Goal: Navigation & Orientation: Find specific page/section

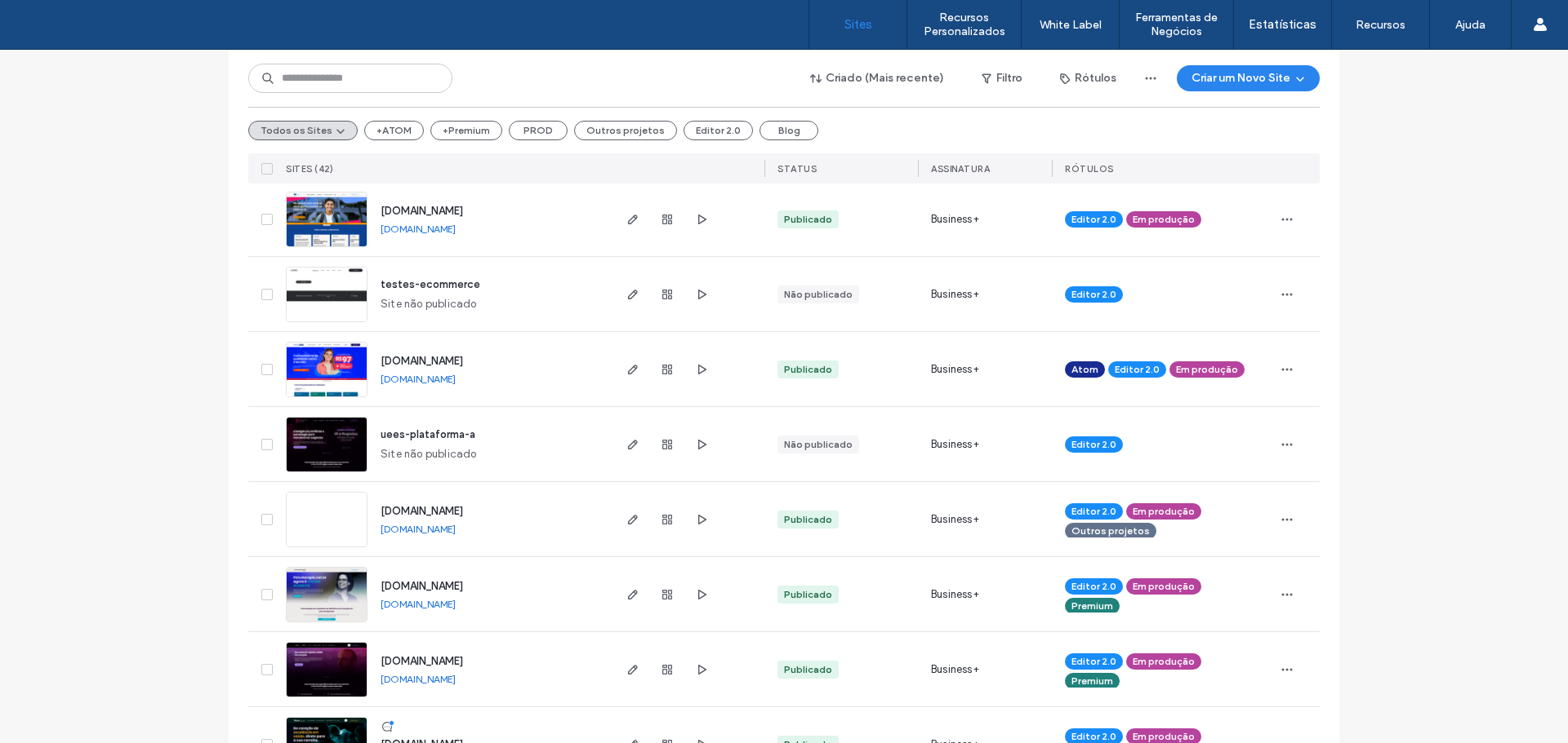
scroll to position [413, 0]
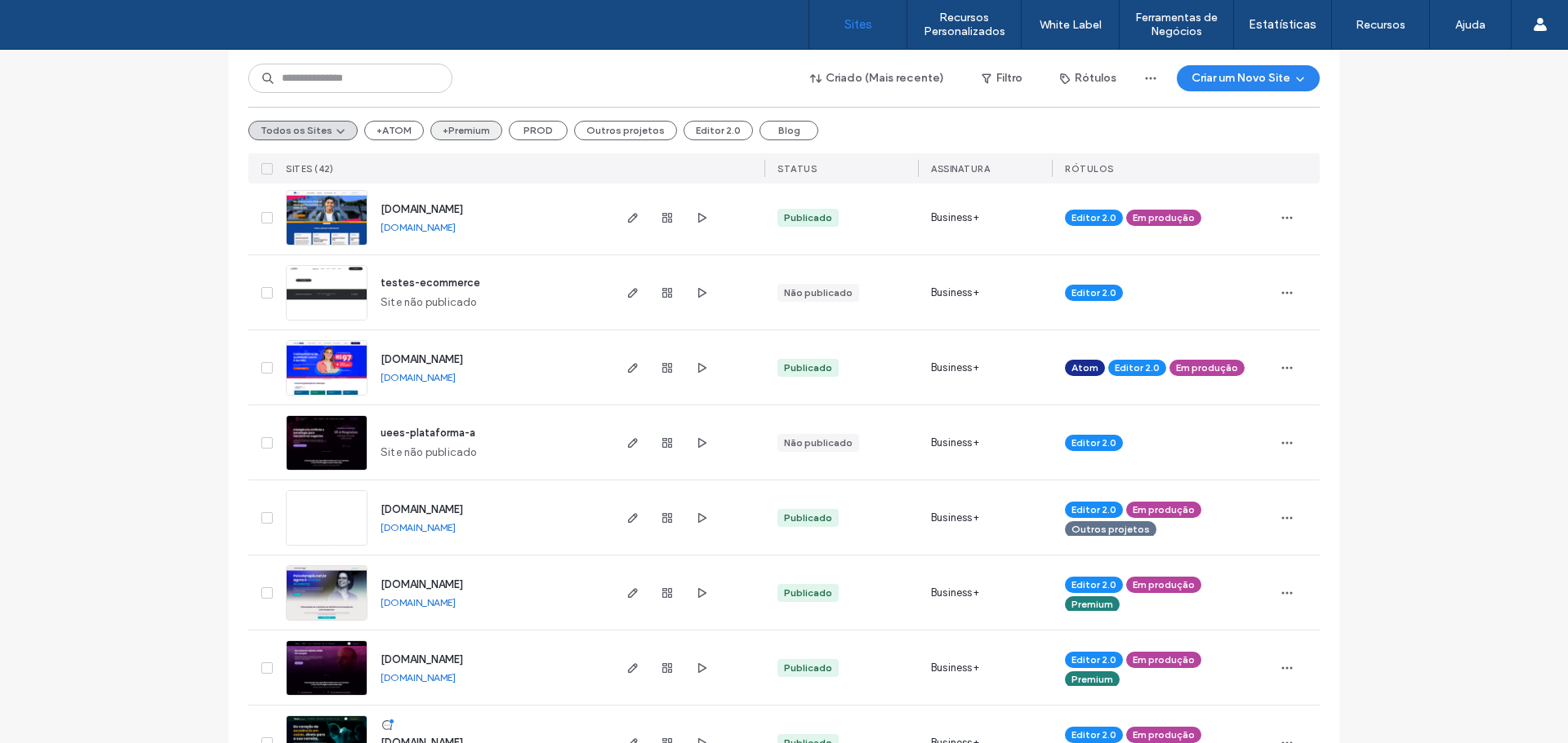
click at [441, 135] on button "+Premium" at bounding box center [467, 130] width 72 height 19
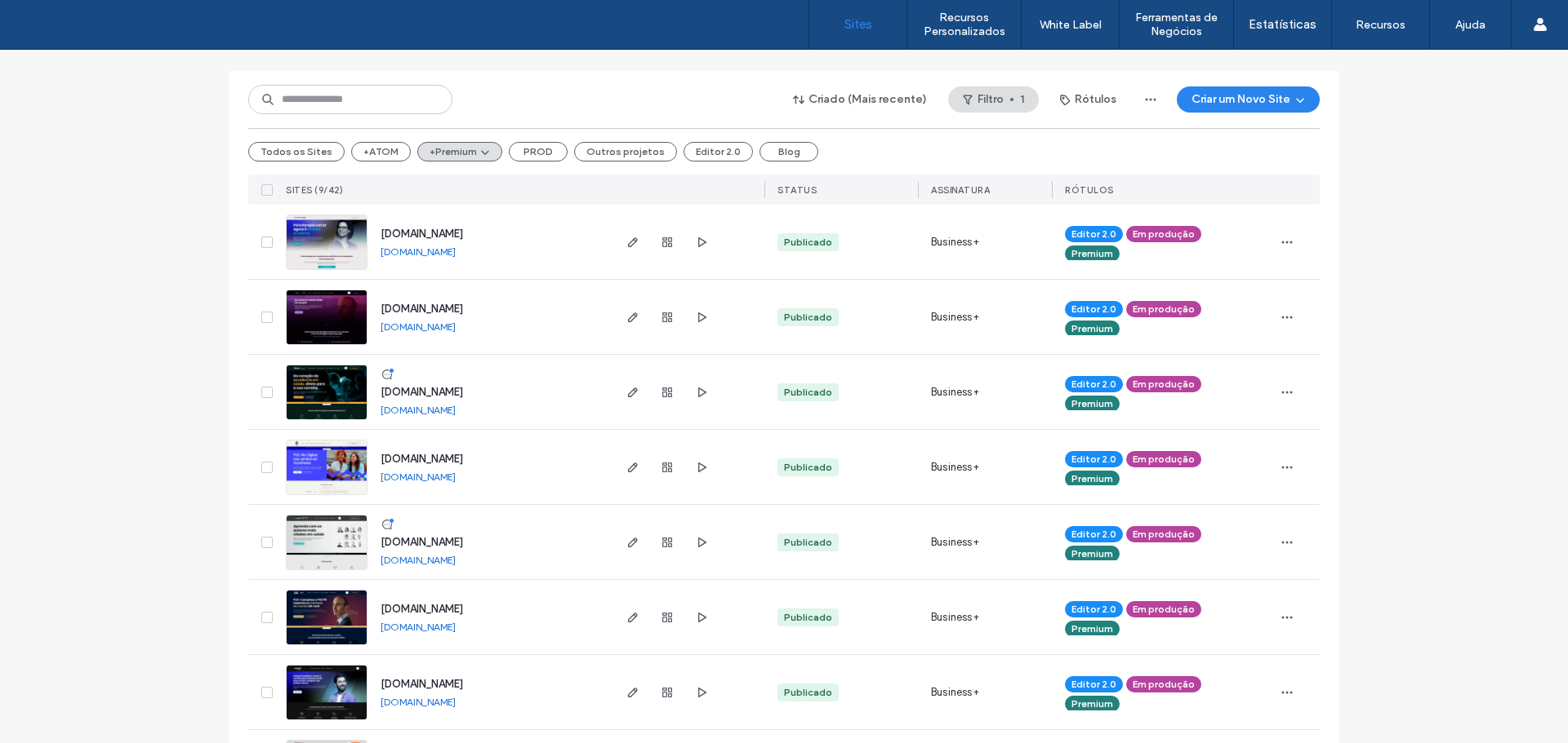
scroll to position [245, 0]
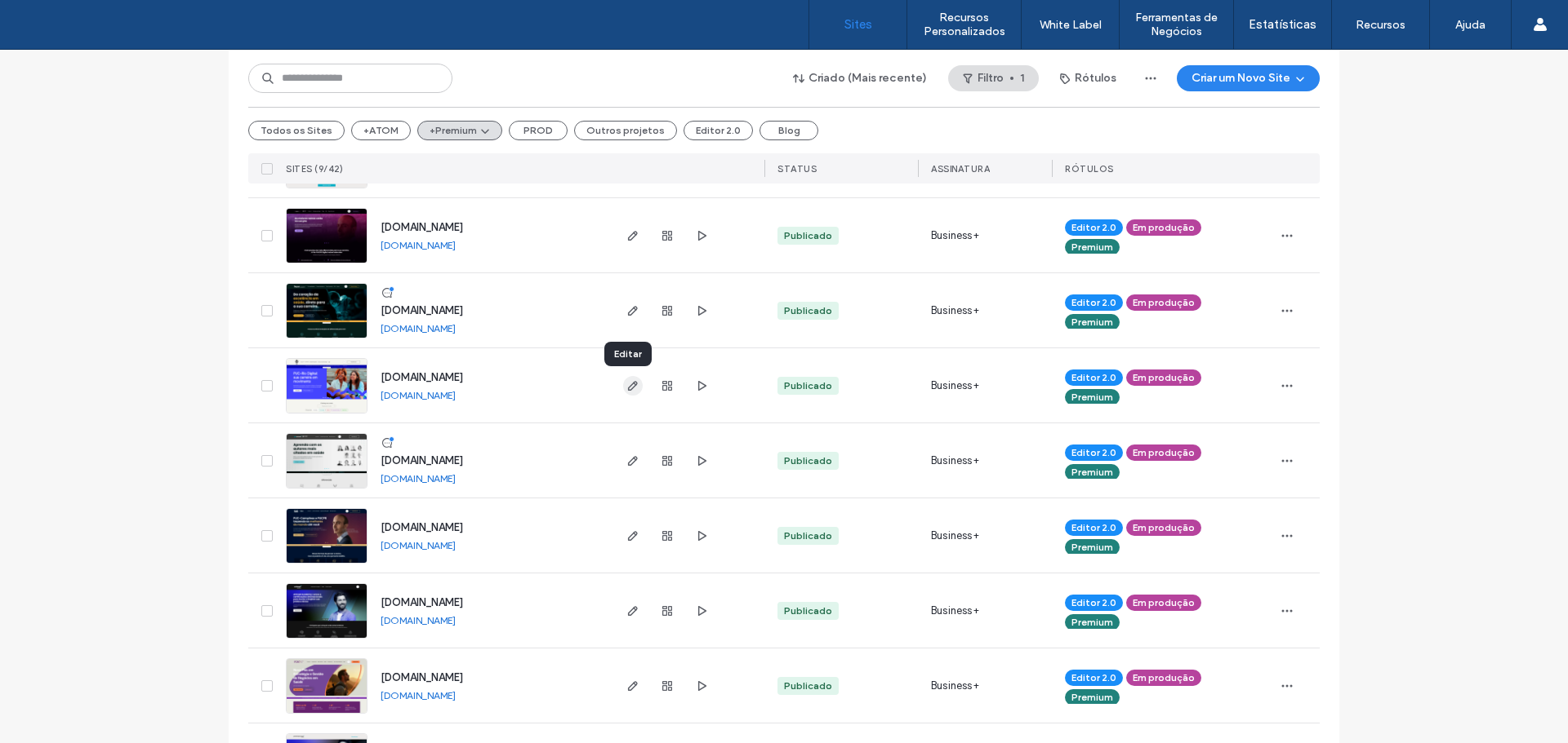
click at [626, 391] on icon "button" at bounding box center [633, 386] width 13 height 13
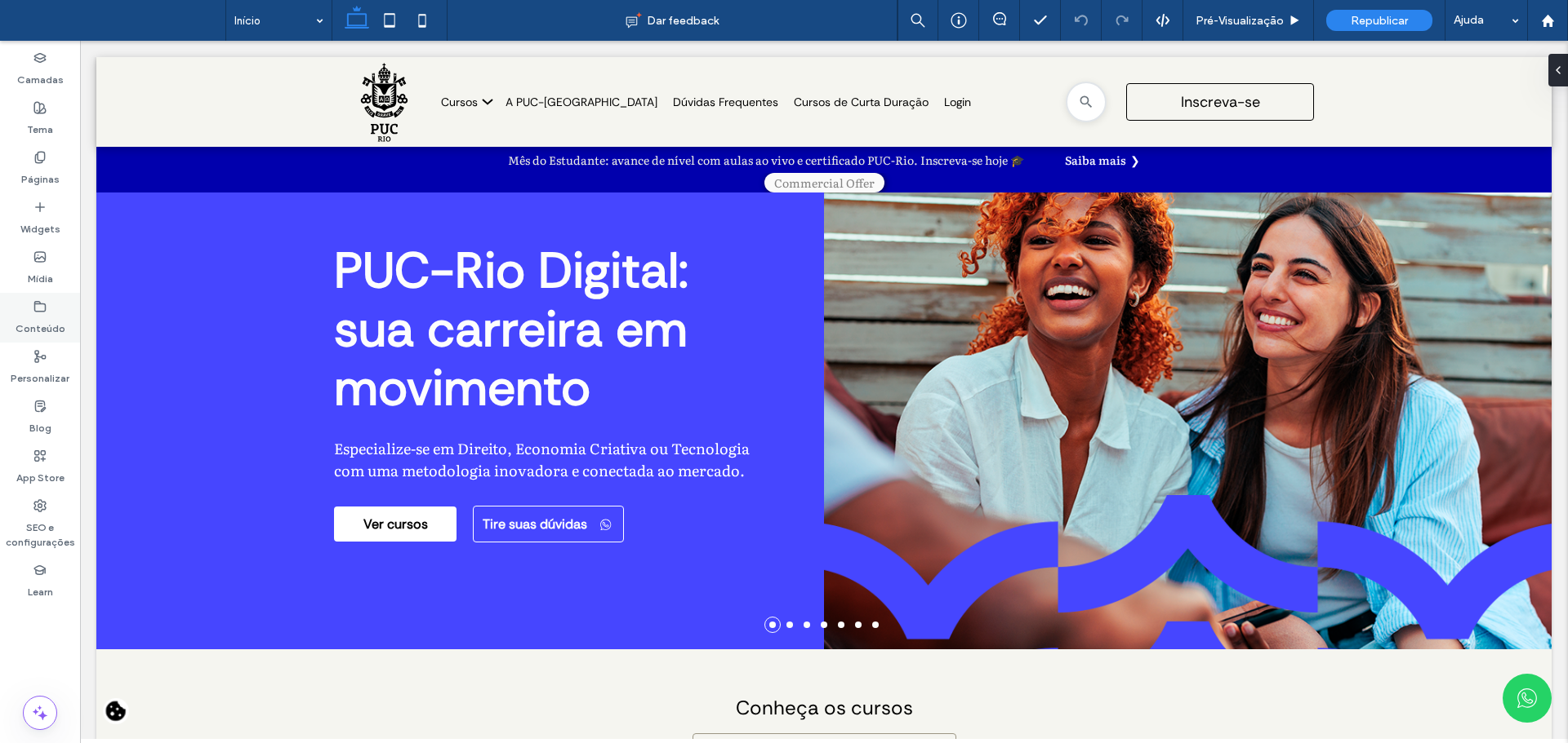
click at [40, 321] on label "Conteúdo" at bounding box center [41, 324] width 50 height 23
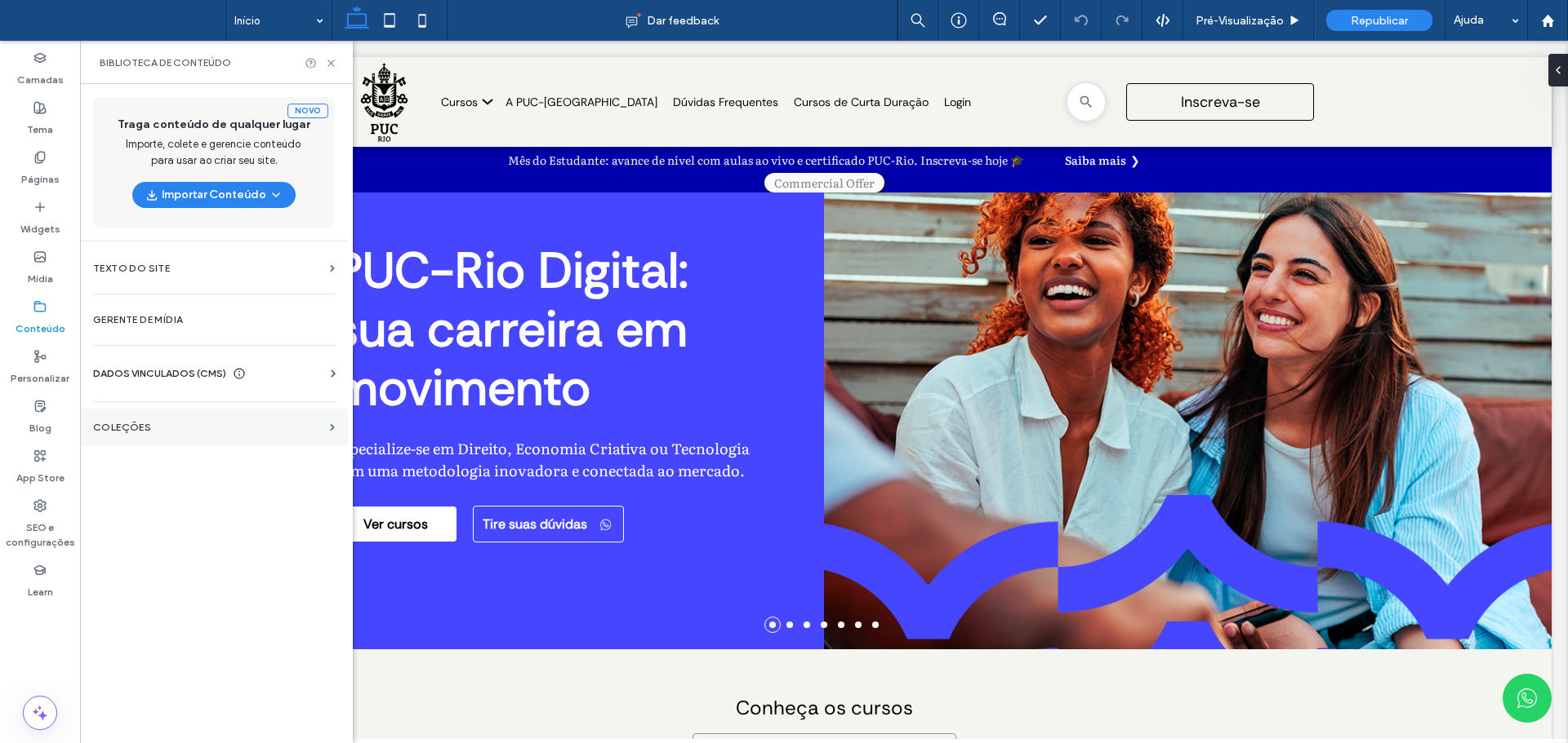
click at [173, 427] on label "COLEÇÕES" at bounding box center [208, 428] width 231 height 11
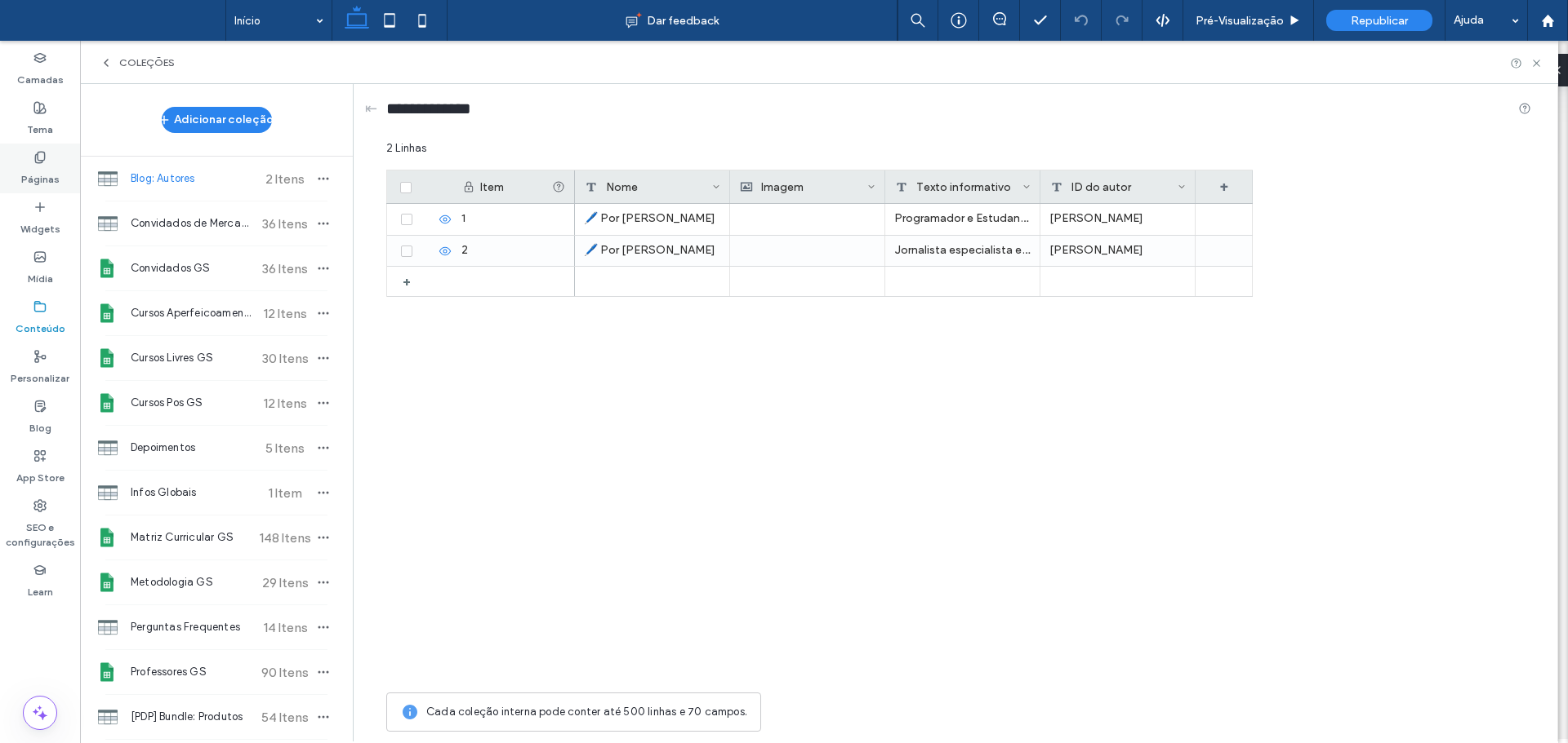
click at [35, 169] on label "Páginas" at bounding box center [41, 175] width 39 height 23
